Goal: Information Seeking & Learning: Learn about a topic

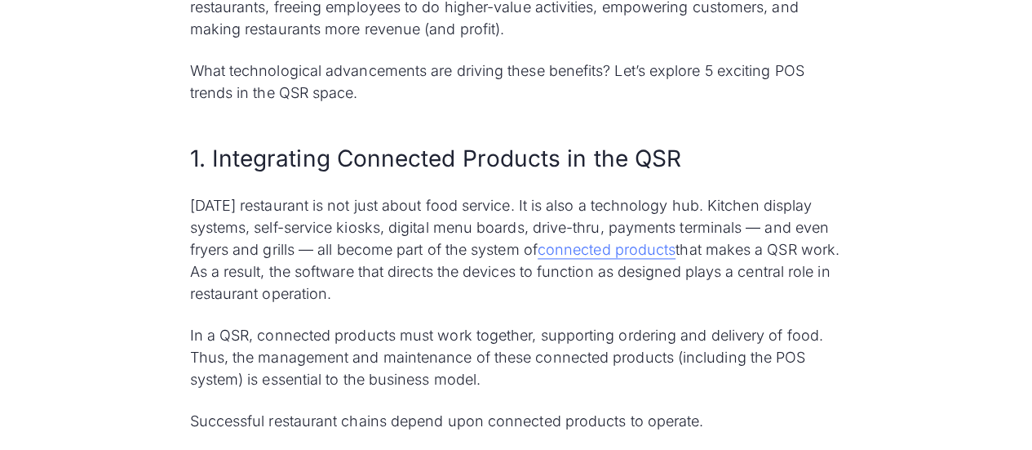
scroll to position [1112, 0]
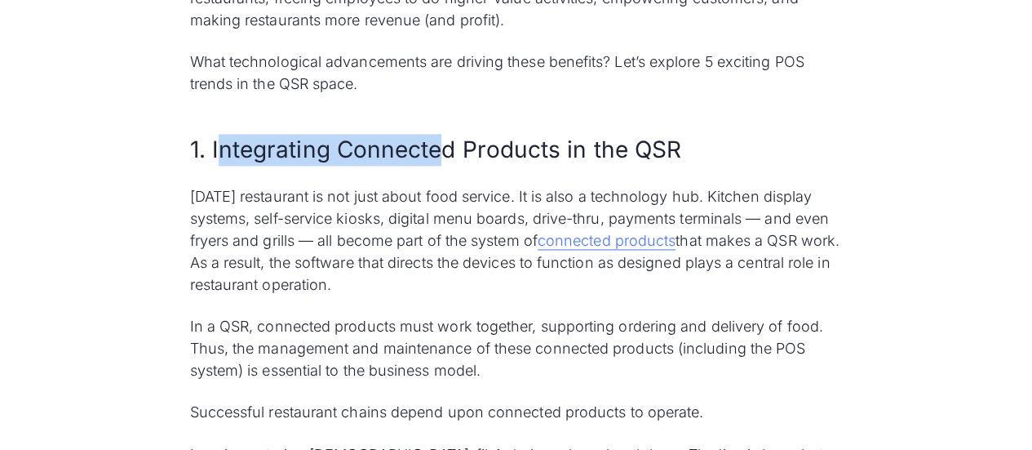
drag, startPoint x: 215, startPoint y: 168, endPoint x: 437, endPoint y: 159, distance: 221.4
click at [437, 159] on h2 "1. Integrating Connected Products in the QSR" at bounding box center [516, 150] width 653 height 32
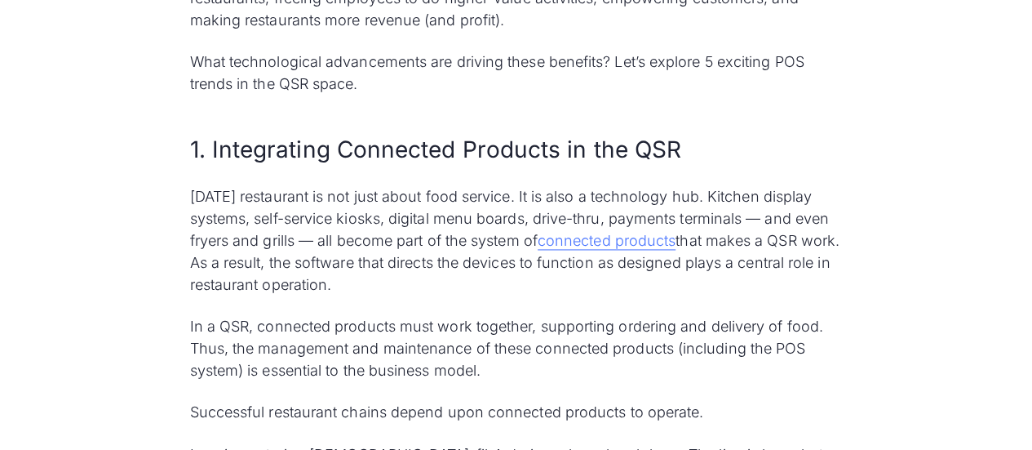
click at [332, 217] on p "Today’s restaurant is not just about food service. It is also a technology hub.…" at bounding box center [516, 240] width 653 height 110
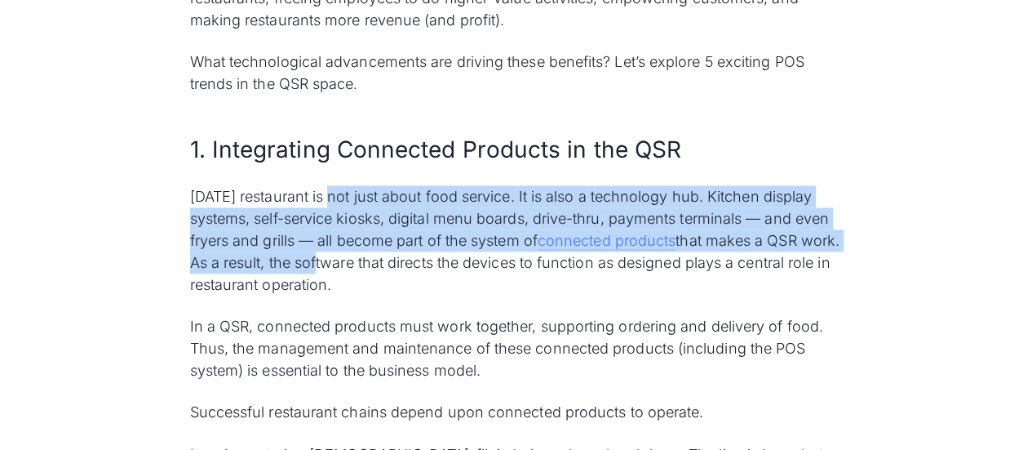
drag, startPoint x: 332, startPoint y: 217, endPoint x: 351, endPoint y: 278, distance: 64.0
click at [351, 278] on p "Today’s restaurant is not just about food service. It is also a technology hub.…" at bounding box center [516, 240] width 653 height 110
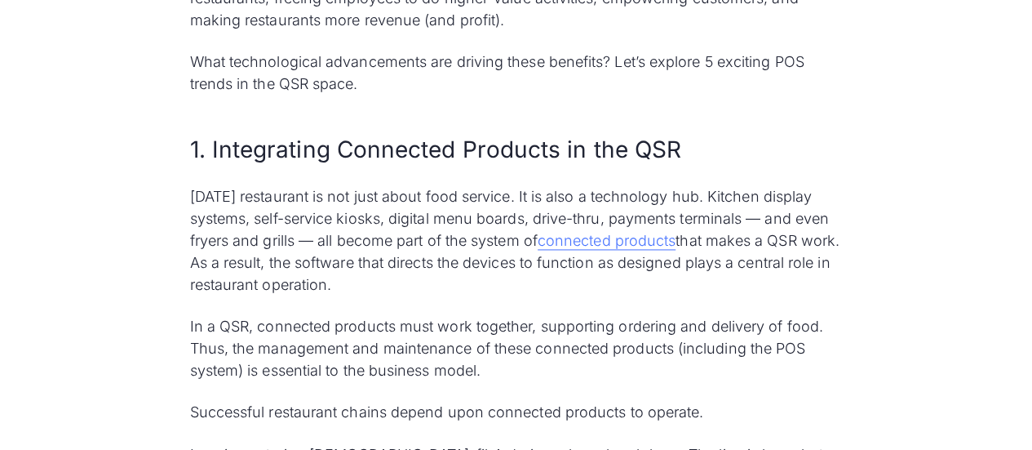
click at [357, 274] on p "Today’s restaurant is not just about food service. It is also a technology hub.…" at bounding box center [516, 240] width 653 height 110
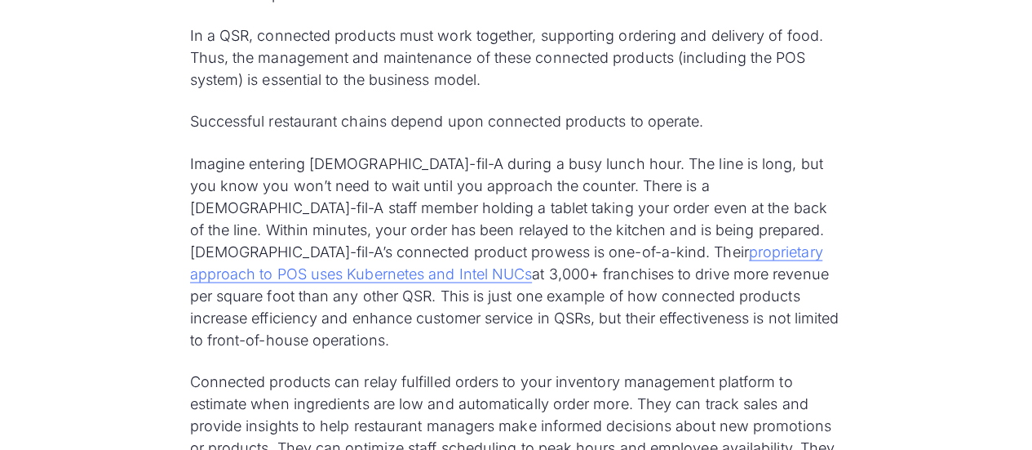
scroll to position [1438, 0]
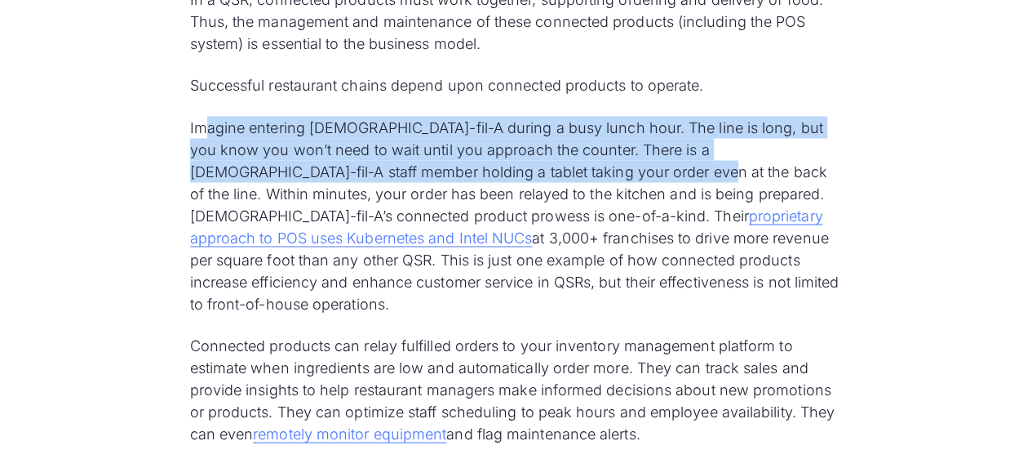
drag, startPoint x: 210, startPoint y: 147, endPoint x: 555, endPoint y: 184, distance: 347.3
click at [555, 184] on p "Imagine entering Chick-fil-A during a busy lunch hour. The line is long, but yo…" at bounding box center [516, 215] width 653 height 198
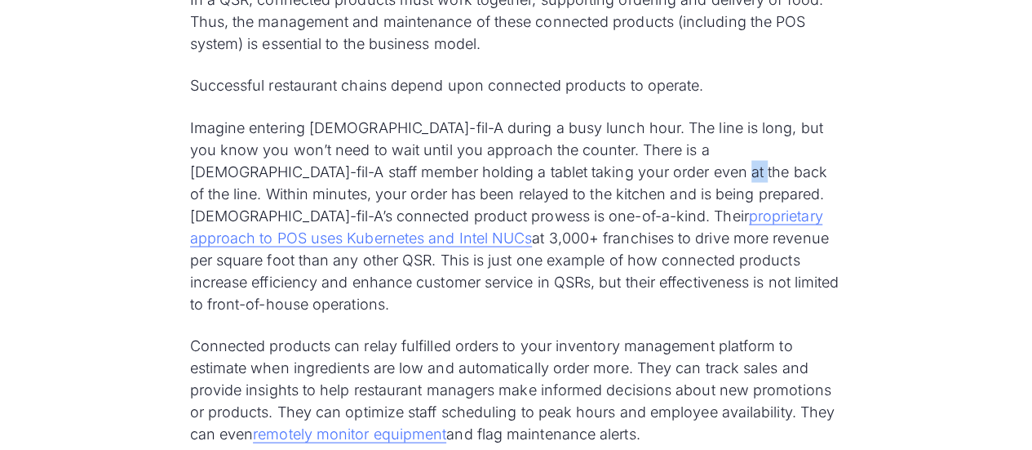
drag, startPoint x: 581, startPoint y: 198, endPoint x: 588, endPoint y: 184, distance: 15.3
click at [588, 184] on p "Imagine entering Chick-fil-A during a busy lunch hour. The line is long, but yo…" at bounding box center [516, 215] width 653 height 198
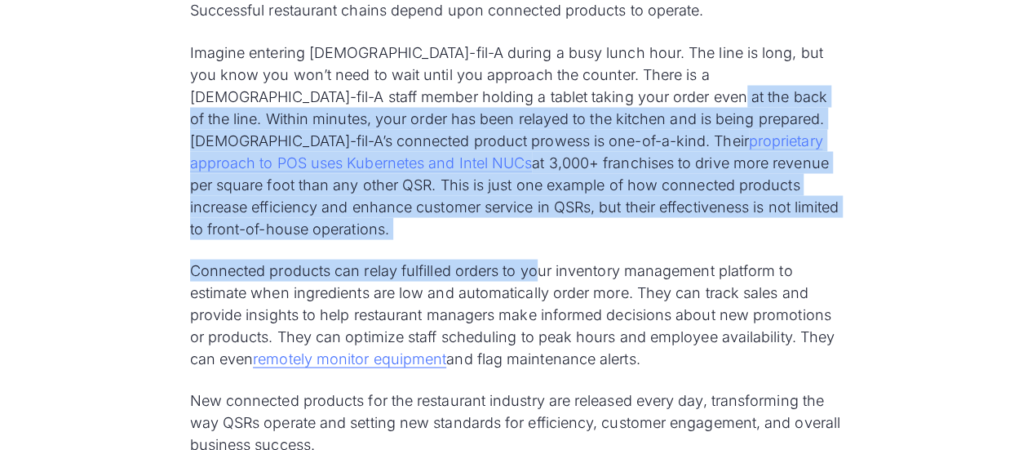
scroll to position [1520, 0]
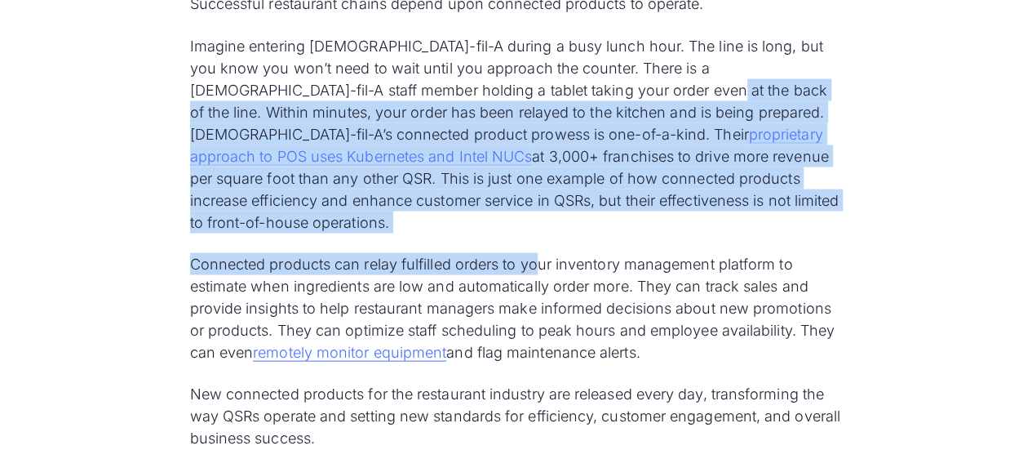
drag, startPoint x: 560, startPoint y: 193, endPoint x: 541, endPoint y: 251, distance: 60.9
click at [541, 252] on p "Connected products can relay fulfilled orders to your inventory management plat…" at bounding box center [516, 307] width 653 height 110
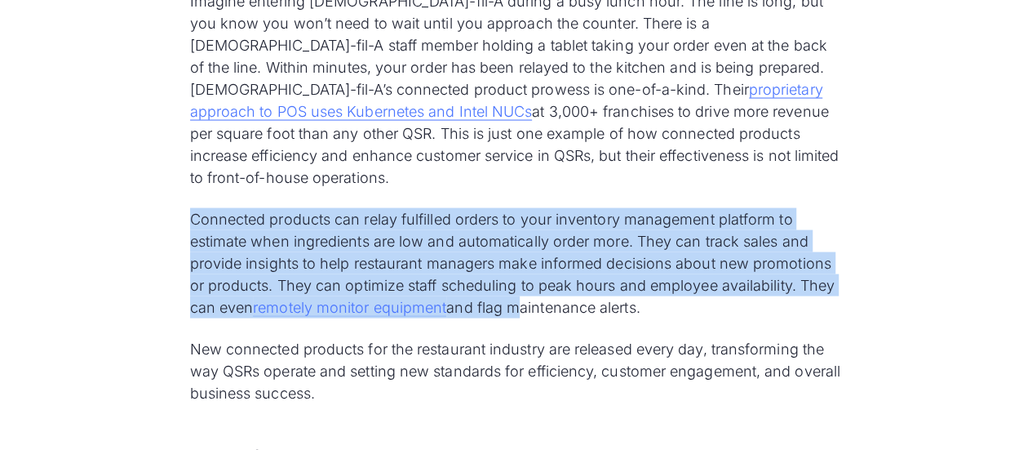
scroll to position [1601, 0]
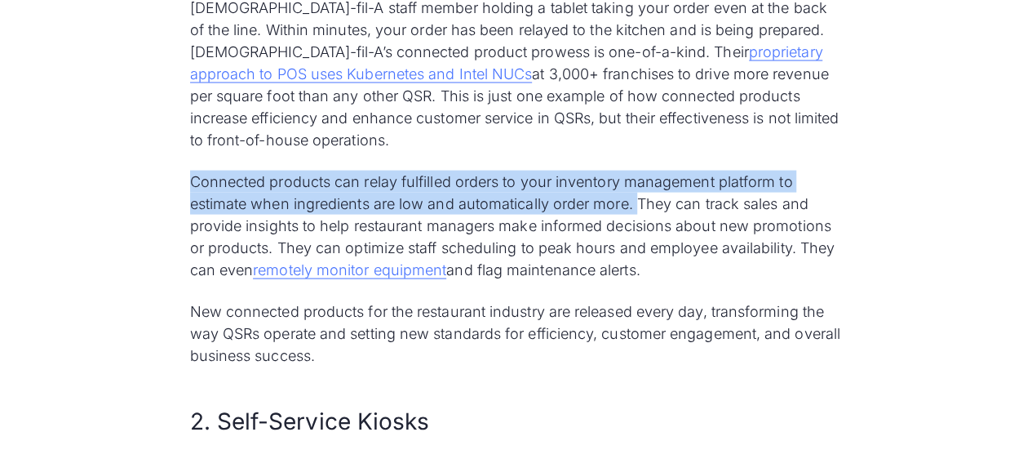
drag, startPoint x: 185, startPoint y: 268, endPoint x: 638, endPoint y: 204, distance: 457.4
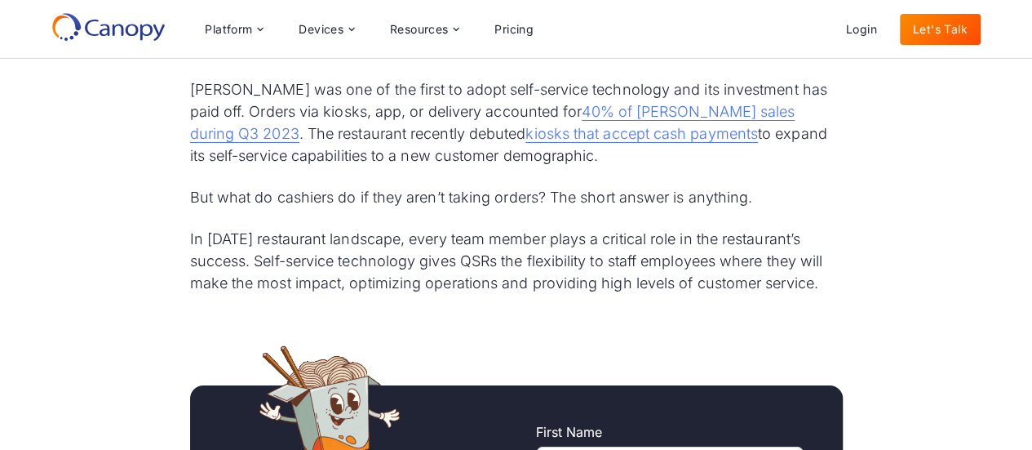
scroll to position [2744, 0]
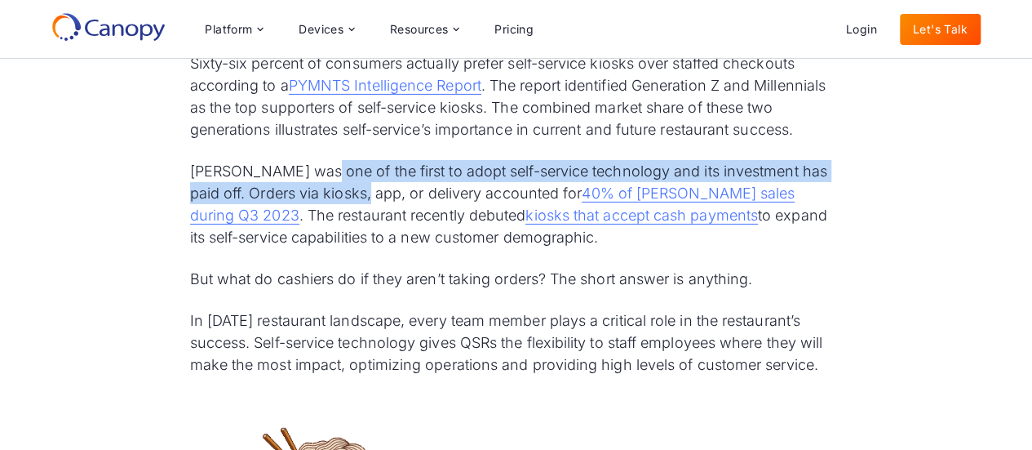
drag, startPoint x: 320, startPoint y: 169, endPoint x: 357, endPoint y: 185, distance: 40.9
click at [357, 185] on p "McDonald’s was one of the first to adopt self-service technology and its invest…" at bounding box center [516, 204] width 653 height 88
click at [361, 185] on p "McDonald’s was one of the first to adopt self-service technology and its invest…" at bounding box center [516, 204] width 653 height 88
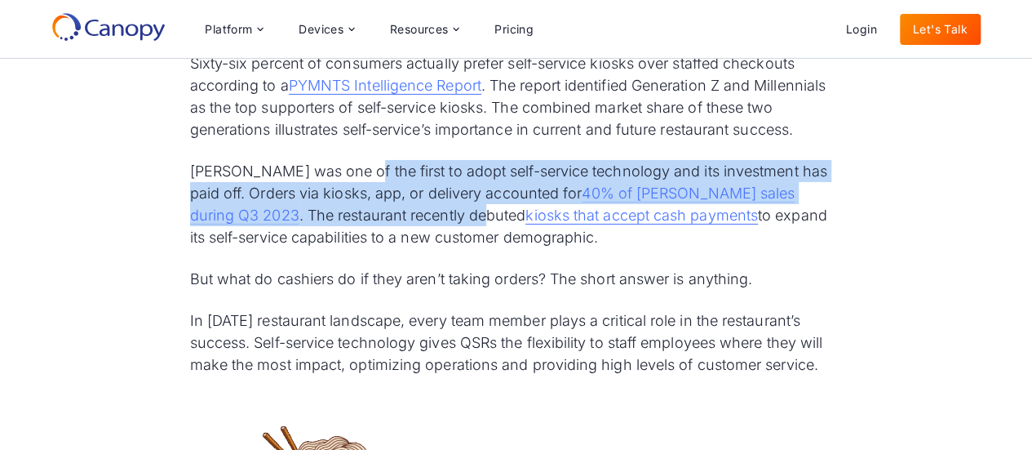
drag, startPoint x: 360, startPoint y: 174, endPoint x: 411, endPoint y: 206, distance: 60.5
click at [411, 206] on p "McDonald’s was one of the first to adopt self-service technology and its invest…" at bounding box center [516, 204] width 653 height 88
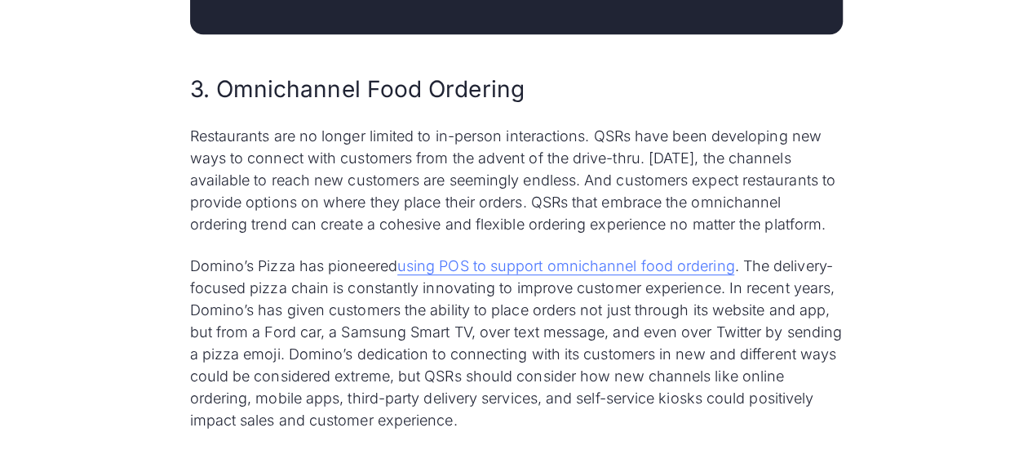
scroll to position [3560, 0]
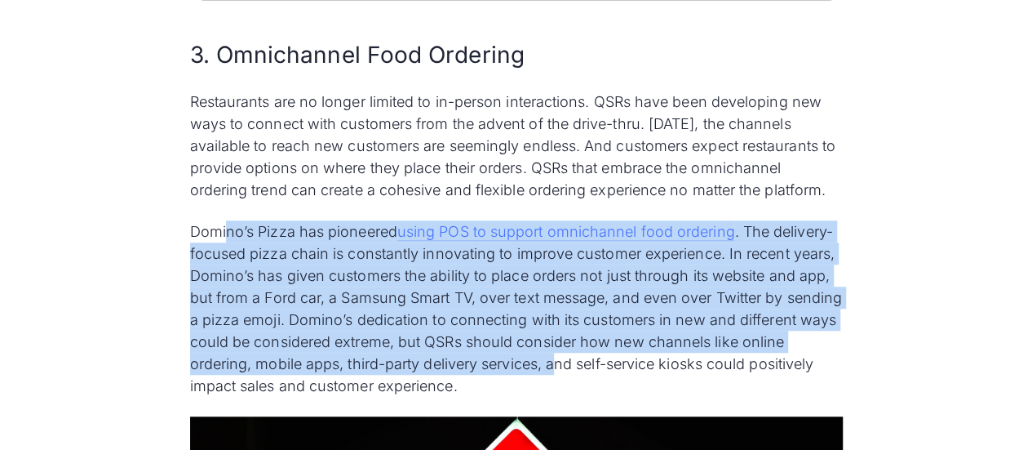
drag, startPoint x: 227, startPoint y: 237, endPoint x: 601, endPoint y: 362, distance: 394.1
click at [602, 362] on p "Domino’s Pizza has pioneered using POS to support omnichannel food ordering . T…" at bounding box center [516, 308] width 653 height 176
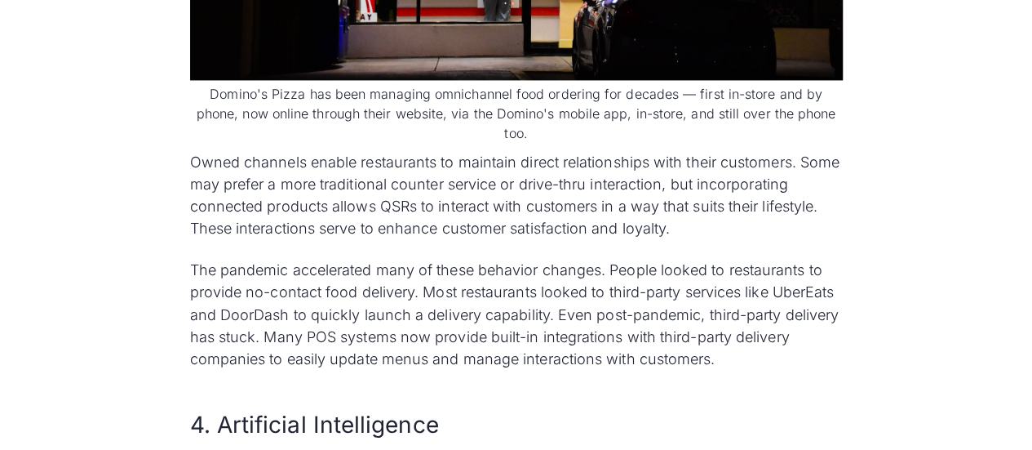
scroll to position [4376, 0]
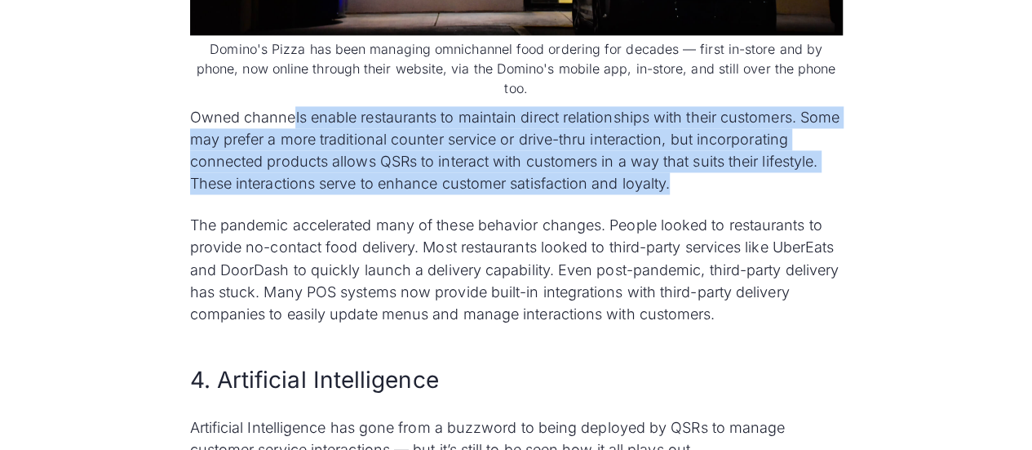
drag, startPoint x: 295, startPoint y: 92, endPoint x: 748, endPoint y: 169, distance: 459.4
click at [748, 169] on p "Owned channels enable restaurants to maintain direct relationships with their c…" at bounding box center [516, 150] width 653 height 88
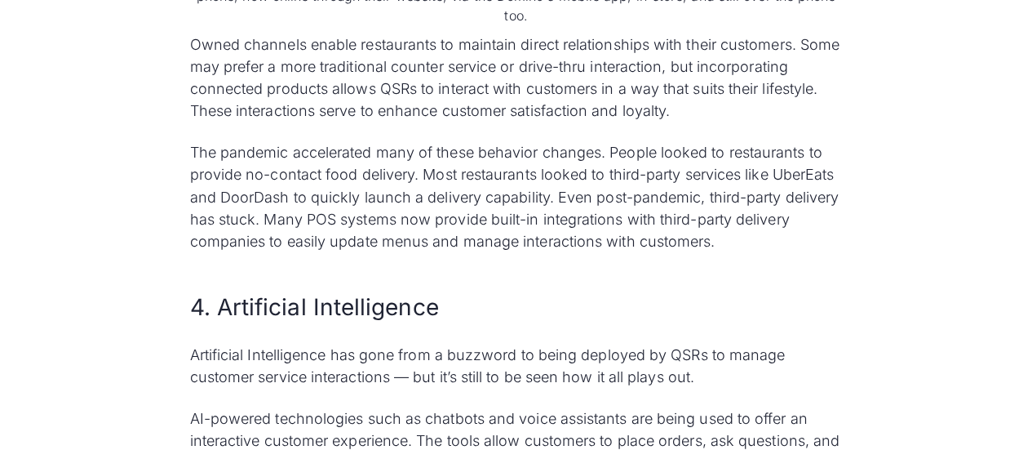
scroll to position [4540, 0]
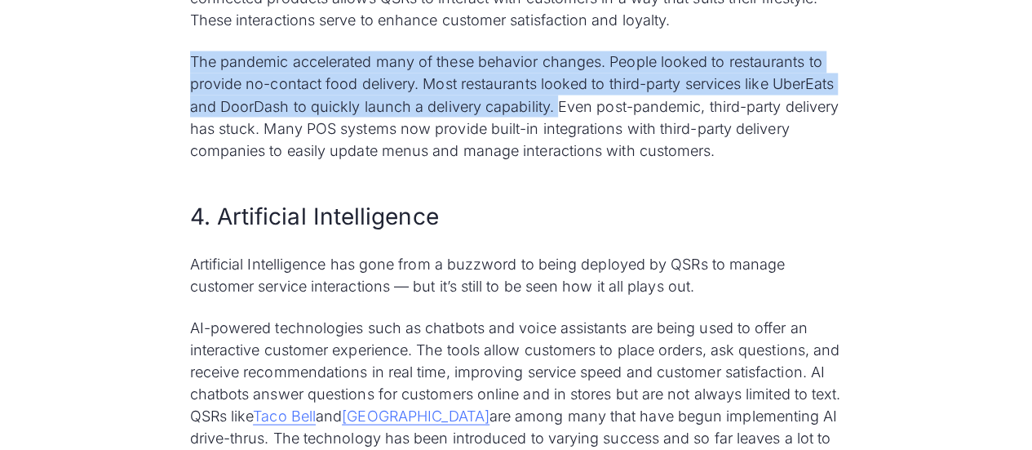
drag, startPoint x: 189, startPoint y: 48, endPoint x: 562, endPoint y: 87, distance: 374.2
click at [562, 87] on p "The pandemic accelerated many of these behavior changes. People looked to resta…" at bounding box center [516, 106] width 653 height 110
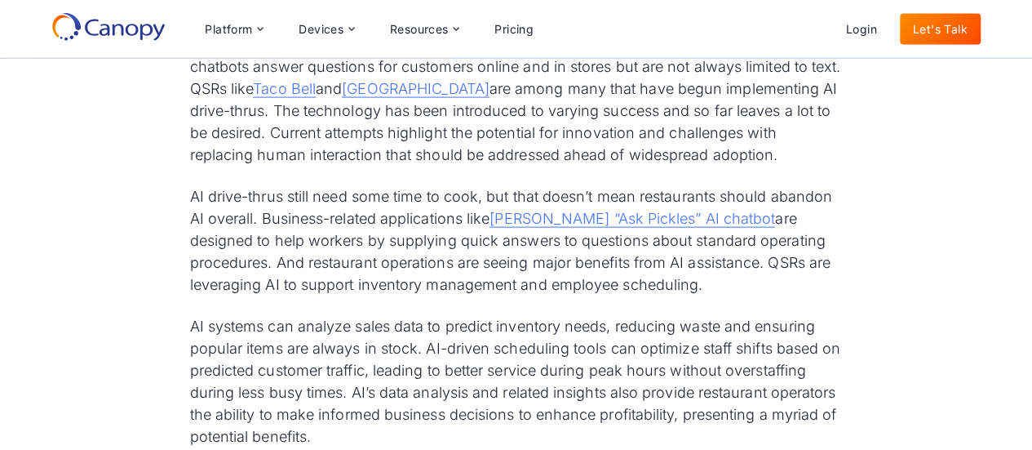
scroll to position [4785, 0]
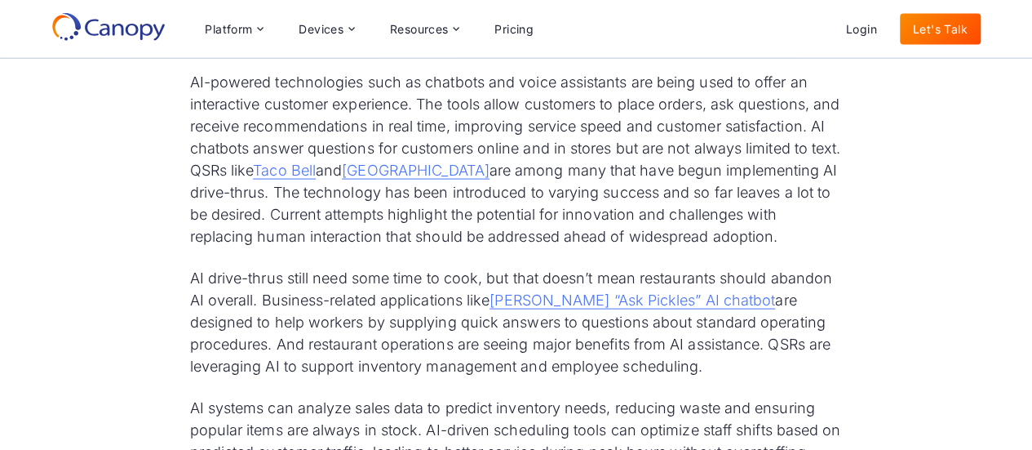
drag, startPoint x: 559, startPoint y: 78, endPoint x: 576, endPoint y: 93, distance: 23.1
click at [576, 93] on div "Get Fast-Food Friction: The 2025 Restaurant Tech Report" at bounding box center [516, 77] width 1032 height 37
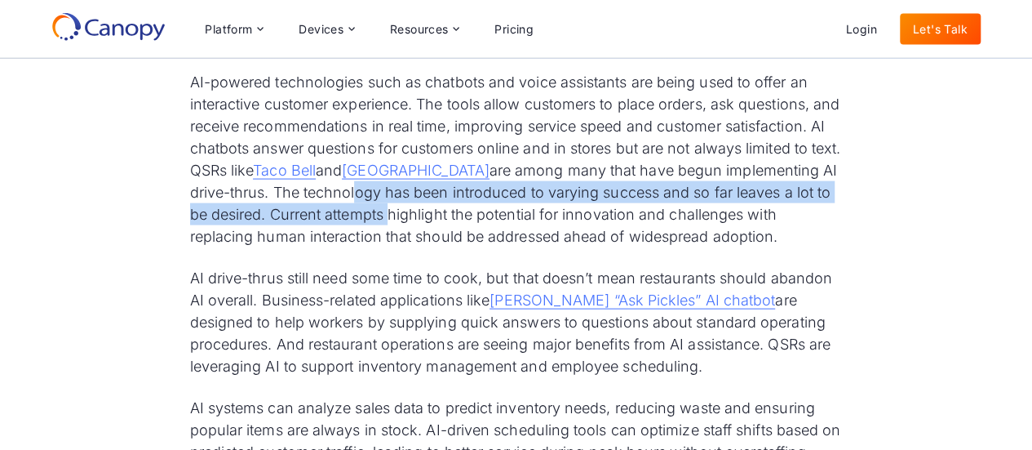
drag, startPoint x: 351, startPoint y: 171, endPoint x: 385, endPoint y: 200, distance: 44.6
click at [385, 200] on p "AI-powered technologies such as chatbots and voice assistants are being used to…" at bounding box center [516, 159] width 653 height 176
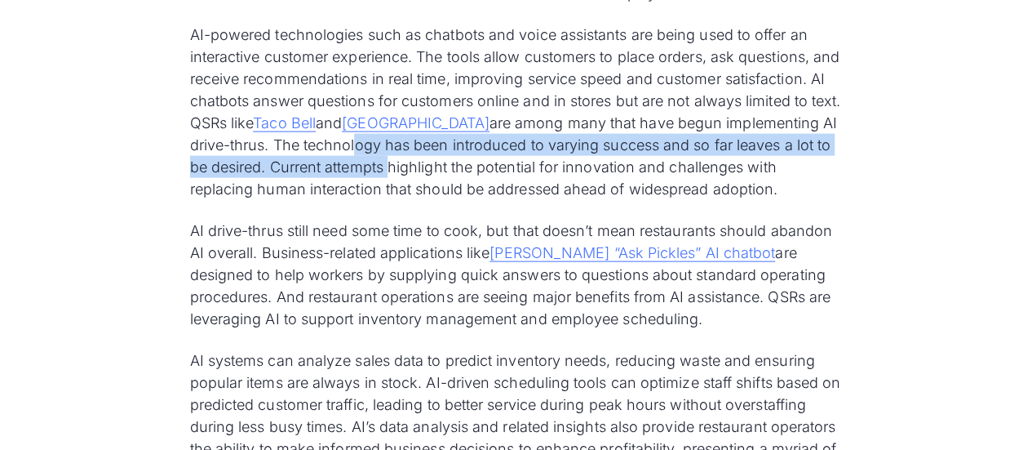
scroll to position [4866, 0]
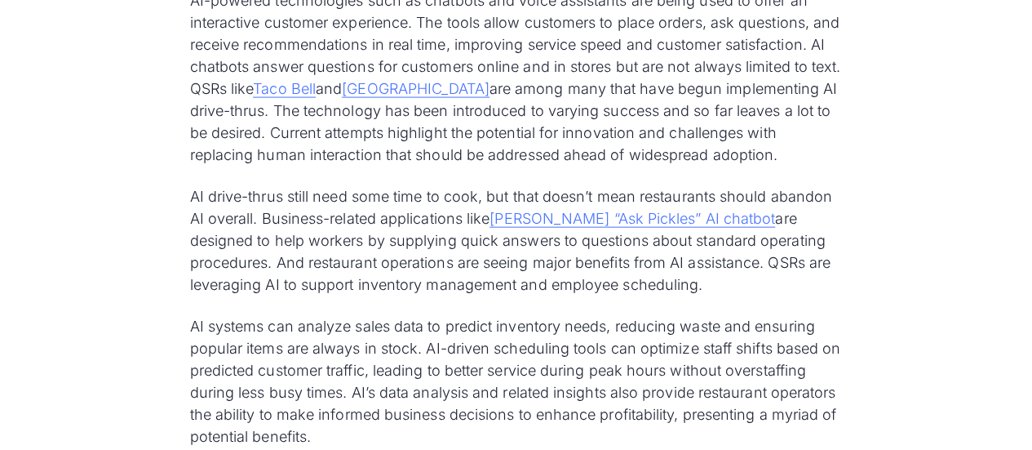
click at [336, 194] on p "AI drive-thrus still need some time to cook, but that doesn’t mean restaurants …" at bounding box center [516, 240] width 653 height 110
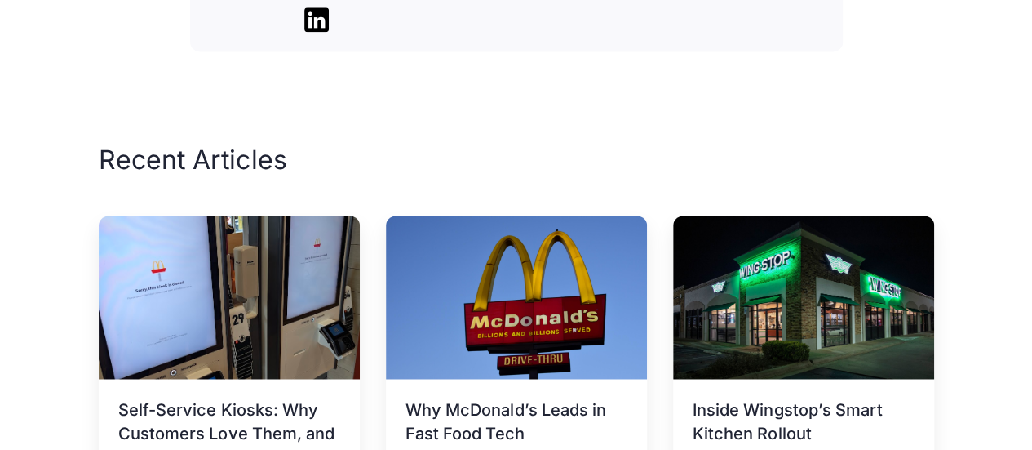
scroll to position [7478, 0]
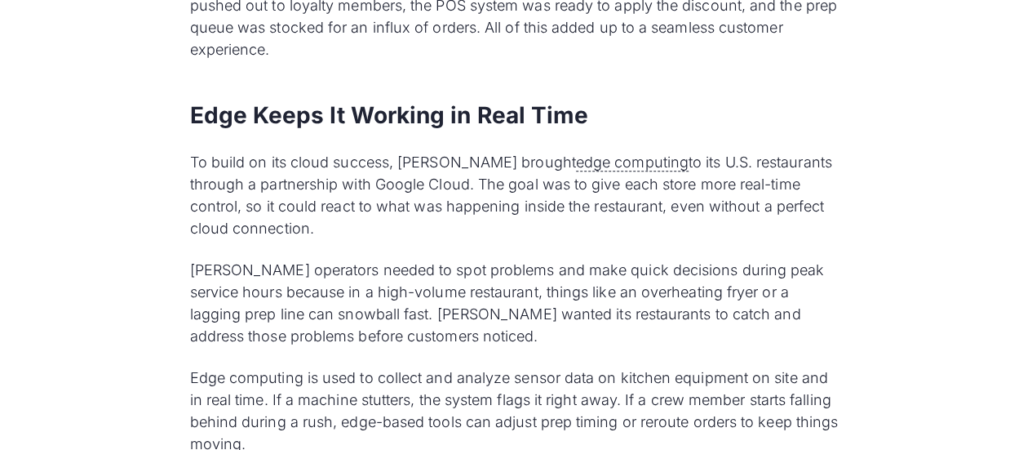
scroll to position [3755, 0]
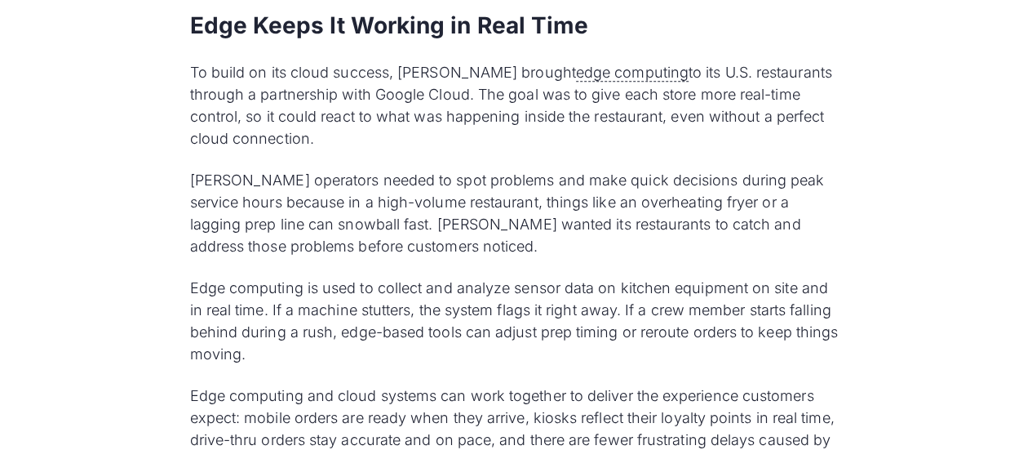
drag, startPoint x: 472, startPoint y: 140, endPoint x: 420, endPoint y: 140, distance: 52.2
click at [420, 169] on p "[PERSON_NAME] operators needed to spot problems and make quick decisions during…" at bounding box center [516, 213] width 653 height 88
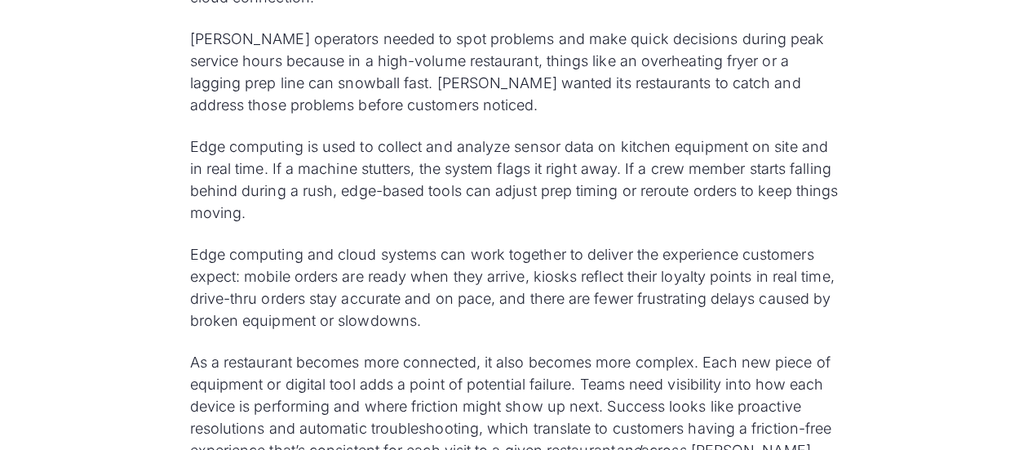
scroll to position [3918, 0]
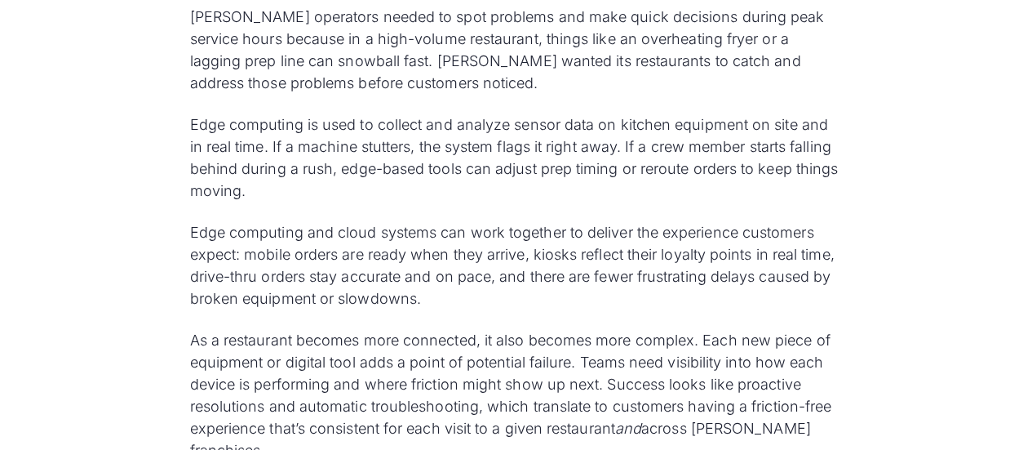
drag, startPoint x: 437, startPoint y: 133, endPoint x: 413, endPoint y: 119, distance: 28.1
click at [413, 119] on p "Edge computing is used to collect and analyze sensor data on kitchen equipment …" at bounding box center [516, 157] width 653 height 88
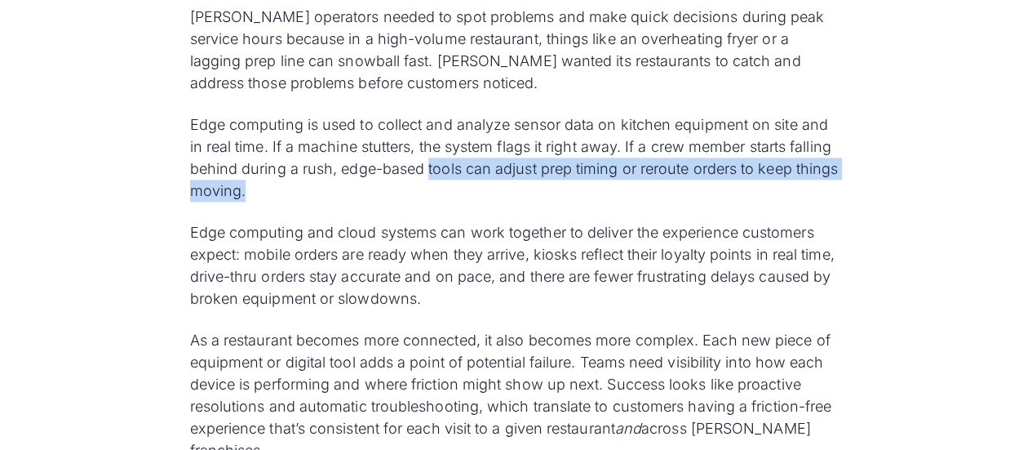
drag, startPoint x: 429, startPoint y: 123, endPoint x: 438, endPoint y: 138, distance: 17.2
click at [438, 138] on p "Edge computing is used to collect and analyze sensor data on kitchen equipment …" at bounding box center [516, 157] width 653 height 88
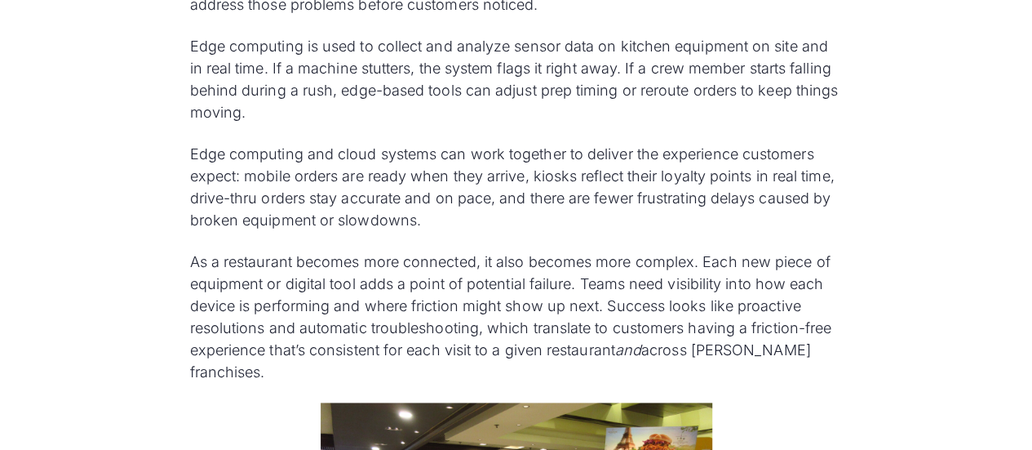
scroll to position [4081, 0]
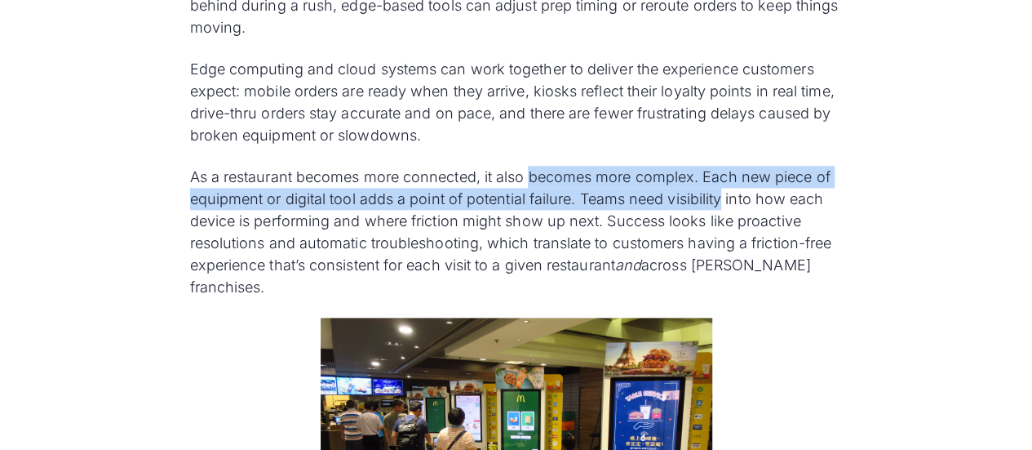
drag, startPoint x: 533, startPoint y: 136, endPoint x: 726, endPoint y: 166, distance: 195.7
click at [726, 166] on p "As a restaurant becomes more connected, it also becomes more complex. Each new …" at bounding box center [516, 232] width 653 height 132
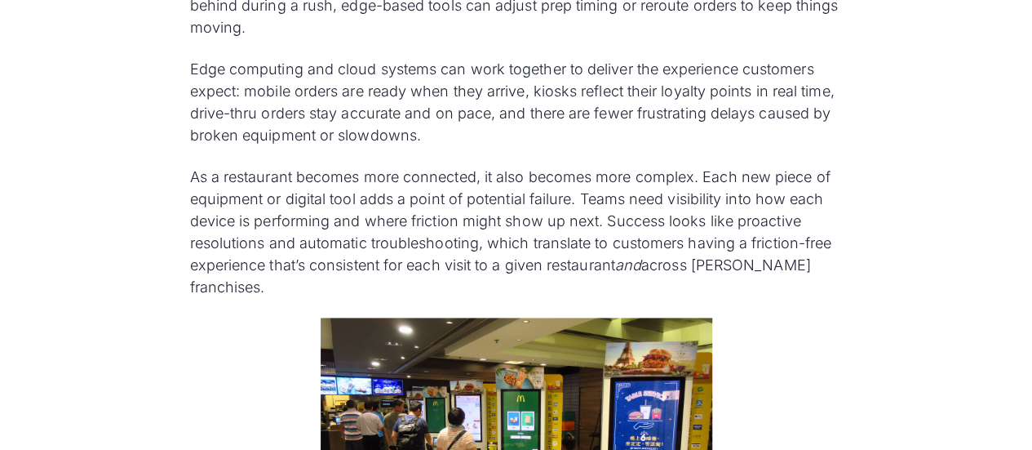
click at [731, 166] on p "As a restaurant becomes more connected, it also becomes more complex. Each new …" at bounding box center [516, 232] width 653 height 132
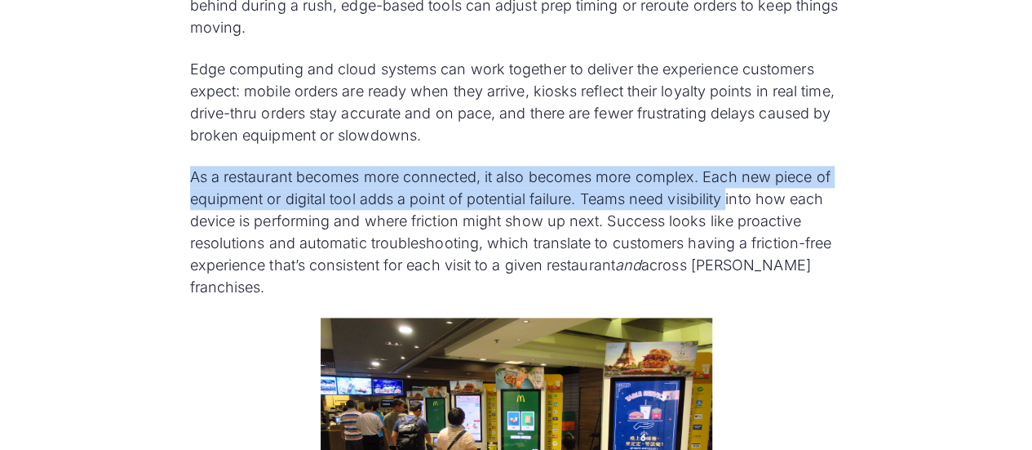
drag, startPoint x: 727, startPoint y: 154, endPoint x: 176, endPoint y: 131, distance: 551.4
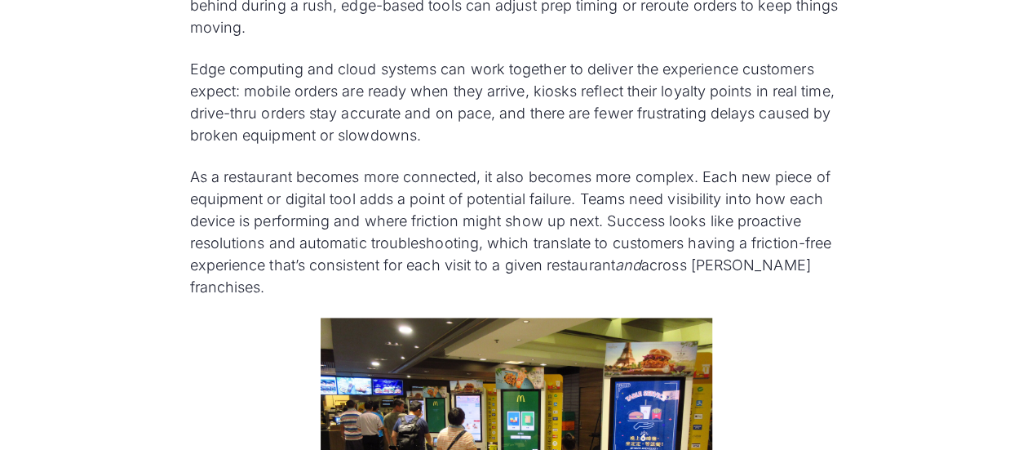
drag, startPoint x: 185, startPoint y: 27, endPoint x: 459, endPoint y: 97, distance: 282.3
click at [459, 97] on p "Edge computing and cloud systems can work together to deliver the experience cu…" at bounding box center [516, 102] width 653 height 88
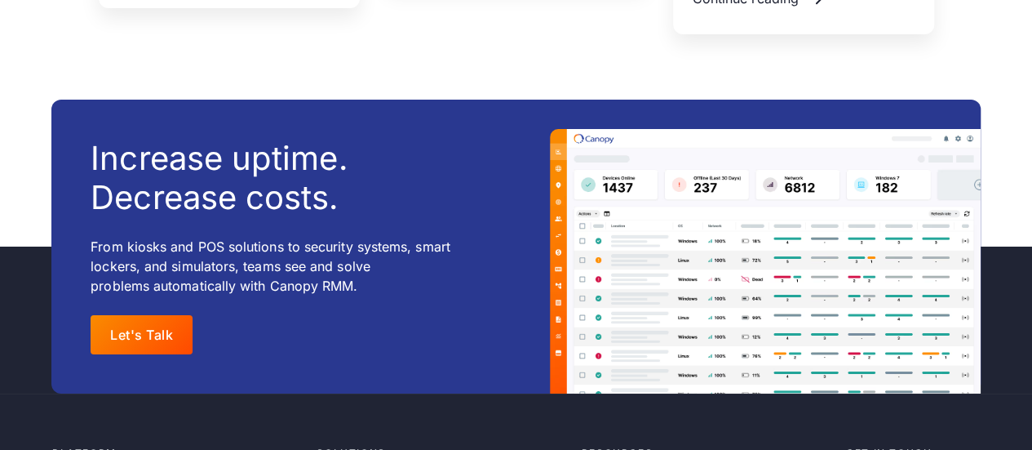
scroll to position [6203, 0]
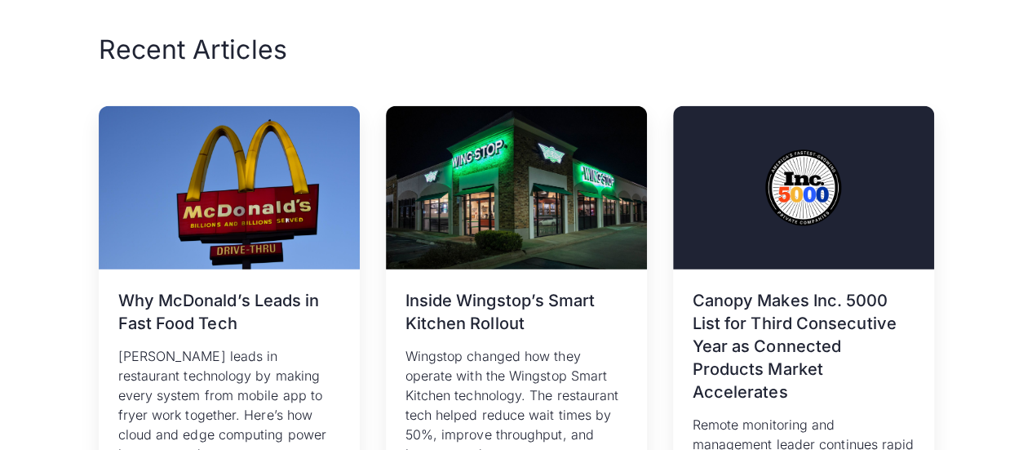
scroll to position [5219, 0]
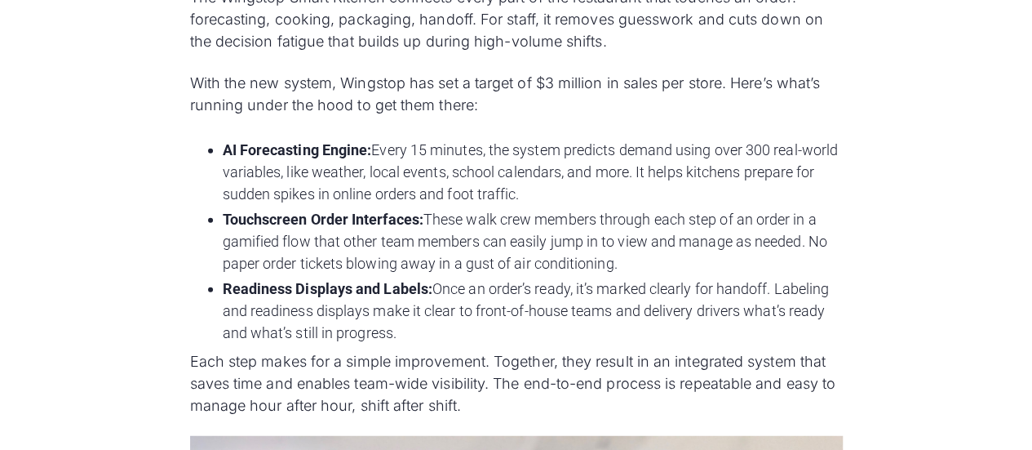
scroll to position [1930, 0]
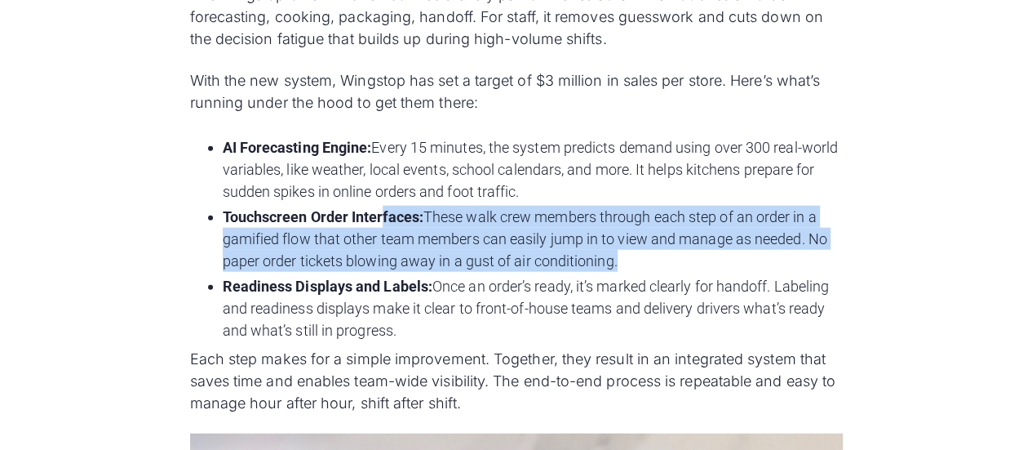
drag, startPoint x: 385, startPoint y: 206, endPoint x: 666, endPoint y: 257, distance: 285.3
click at [666, 257] on li "Touchscreen Order Interfaces: These walk crew members through each step of an o…" at bounding box center [533, 239] width 620 height 66
click at [666, 258] on li "Touchscreen Order Interfaces: These walk crew members through each step of an o…" at bounding box center [533, 239] width 620 height 66
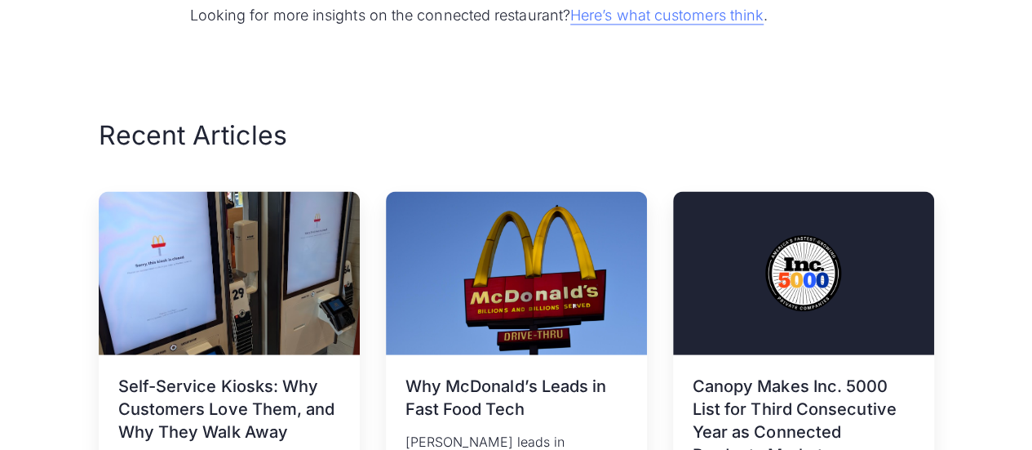
scroll to position [4634, 0]
